Goal: Check status: Check status

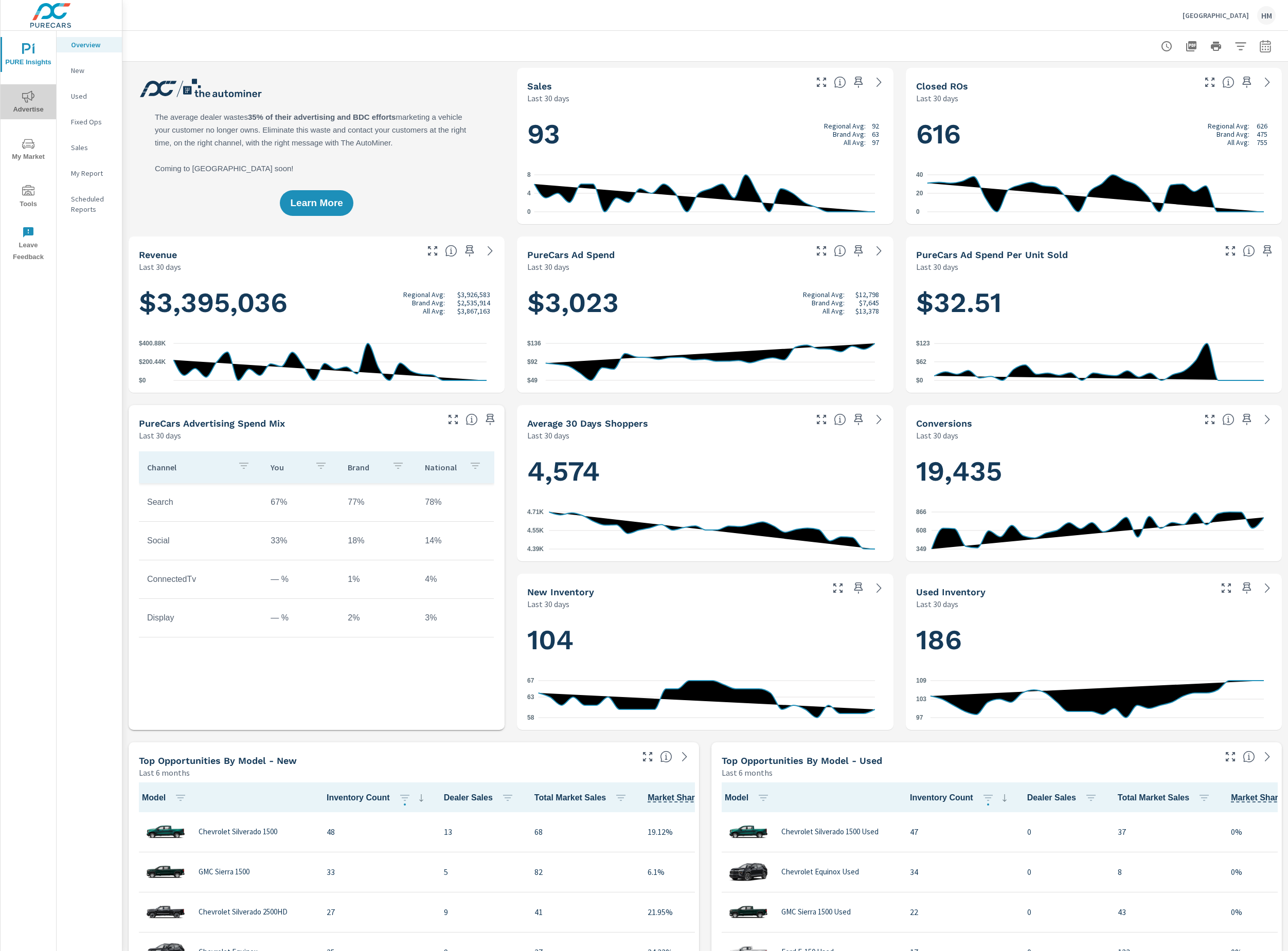
click at [29, 91] on icon "nav menu" at bounding box center [28, 96] width 12 height 12
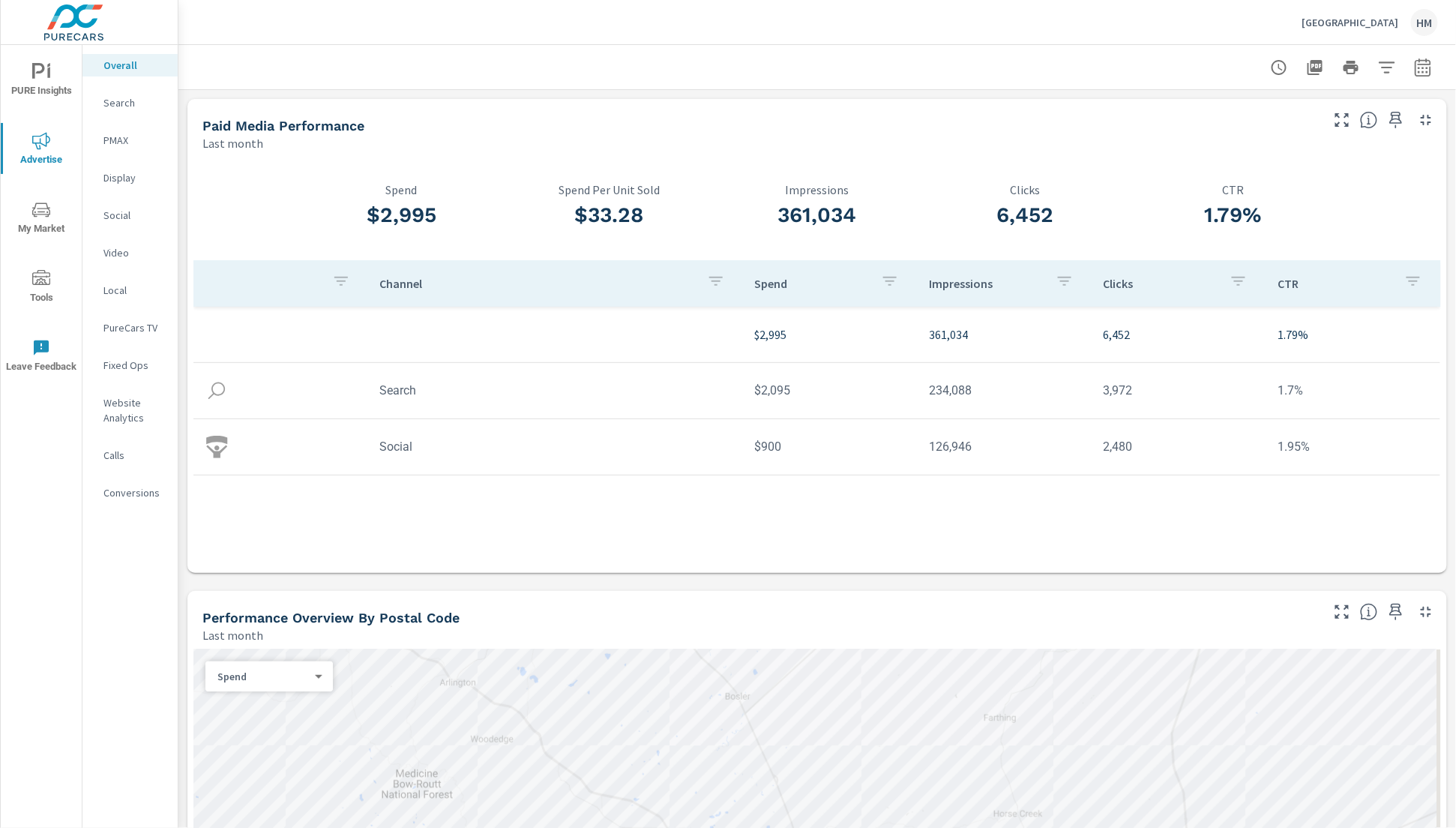
click at [1414, 69] on icon "button" at bounding box center [1422, 67] width 18 height 18
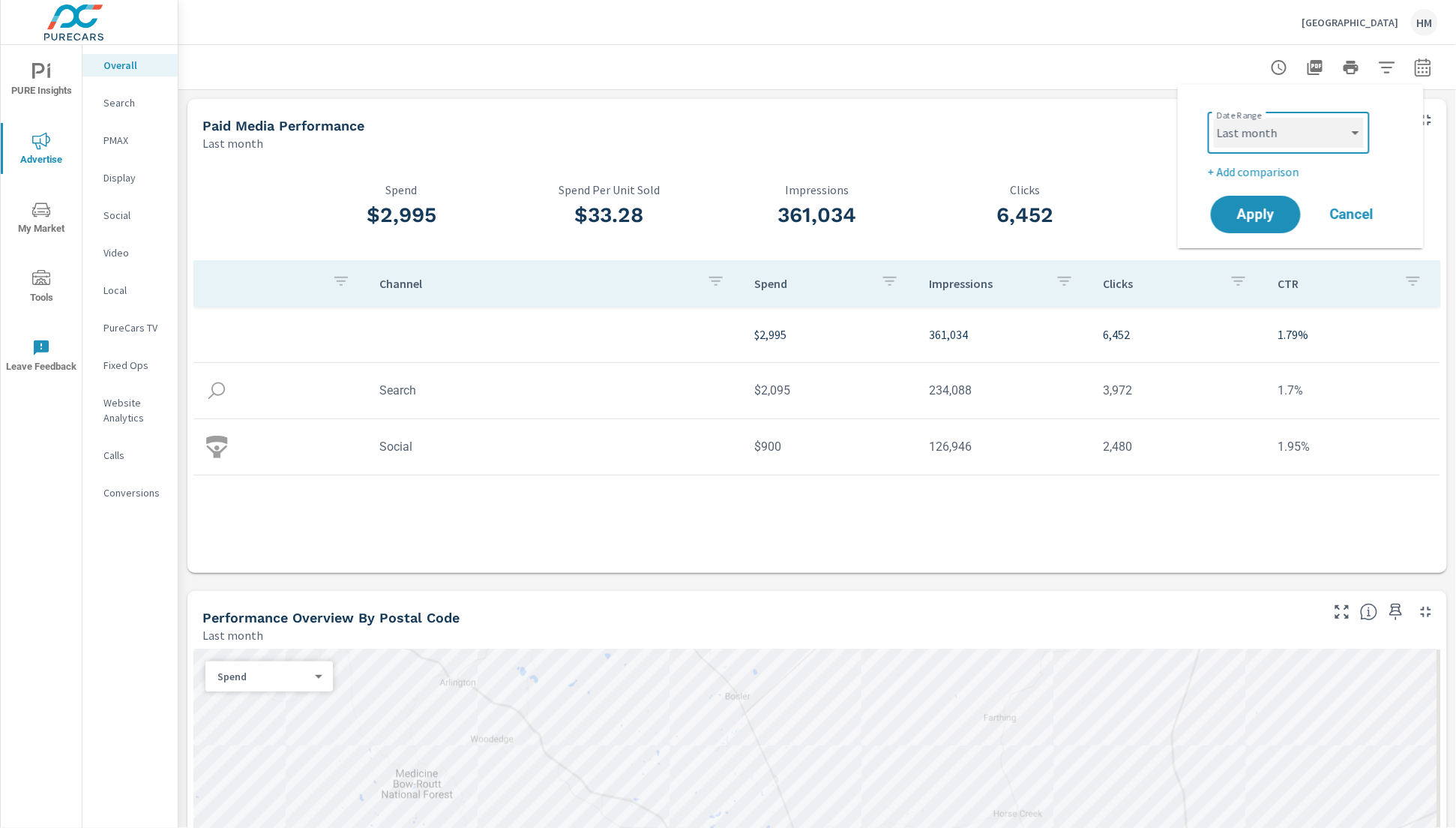
select select "Month to date"
click at [1251, 198] on button "Apply" at bounding box center [1255, 214] width 93 height 39
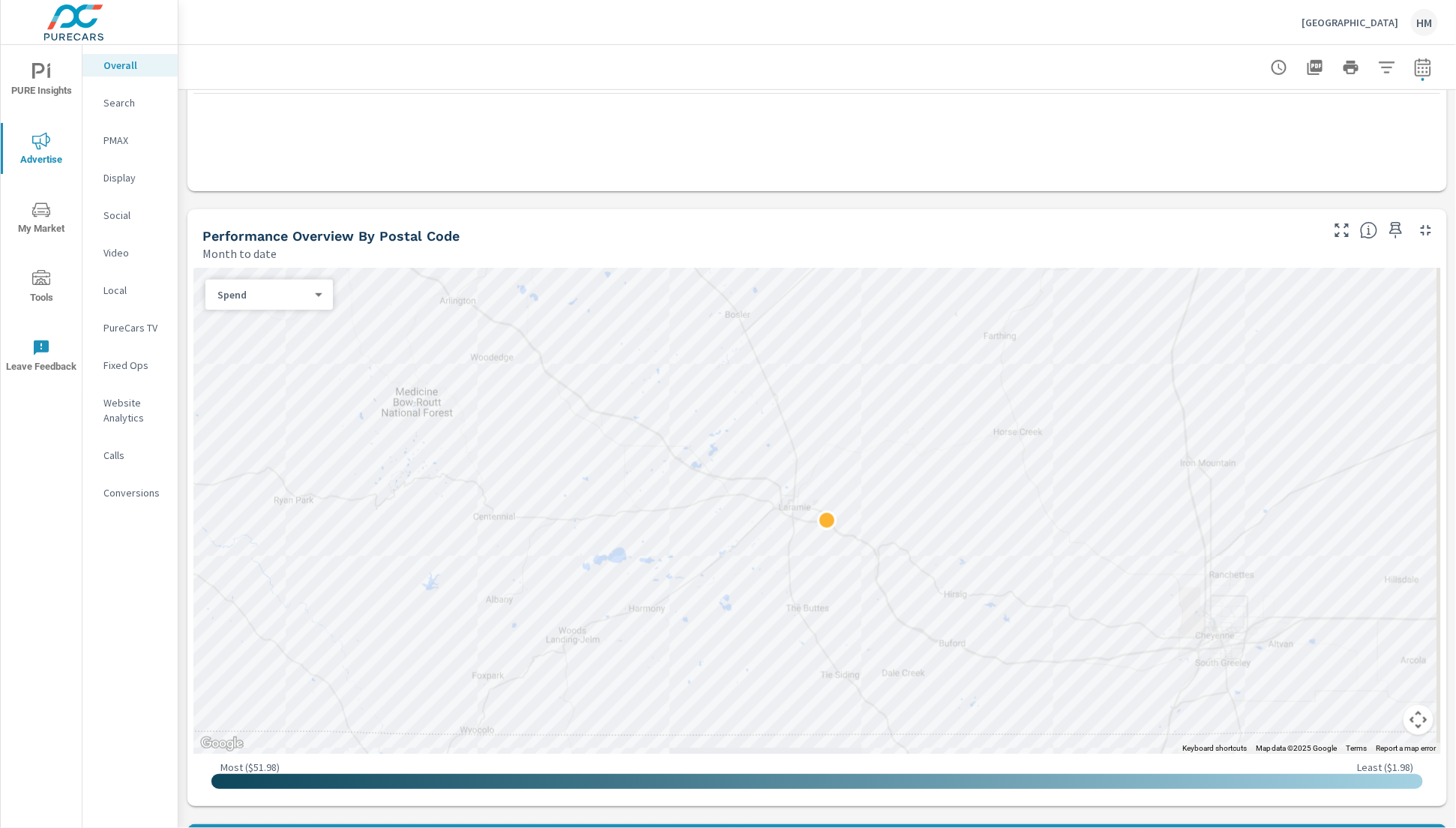
scroll to position [1352, 0]
